Goal: Participate in discussion: Engage in conversation with other users on a specific topic

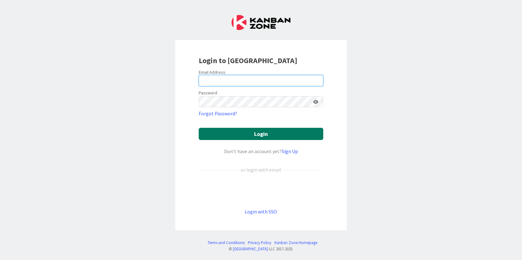
type input "[PERSON_NAME][EMAIL_ADDRESS][PERSON_NAME][DOMAIN_NAME]"
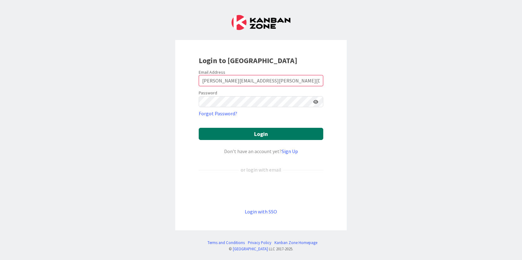
click at [264, 135] on button "Login" at bounding box center [261, 134] width 124 height 12
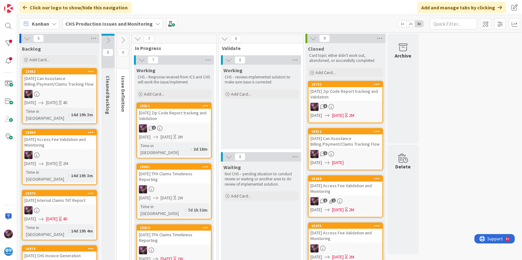
click at [167, 114] on div "[DATE] Zip Code Report tracking and Validation" at bounding box center [174, 116] width 74 height 14
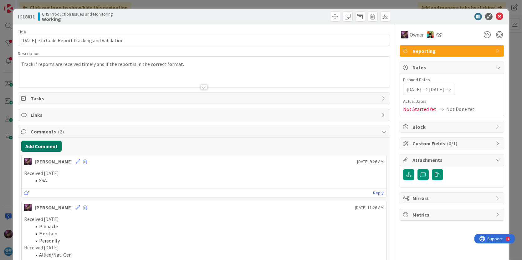
click at [54, 148] on button "Add Comment" at bounding box center [41, 146] width 40 height 11
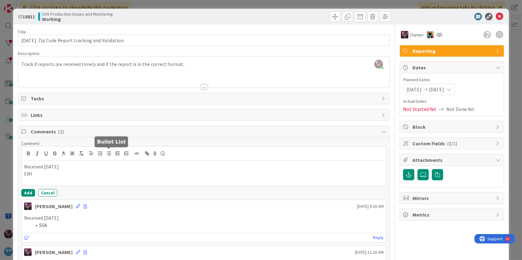
click at [110, 155] on icon "button" at bounding box center [109, 154] width 6 height 6
click at [27, 192] on button "Add" at bounding box center [28, 193] width 14 height 8
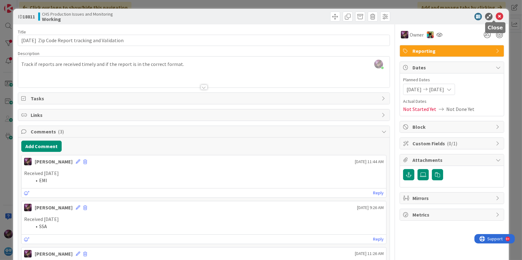
click at [497, 19] on icon at bounding box center [499, 17] width 8 height 8
